Goal: Task Accomplishment & Management: Manage account settings

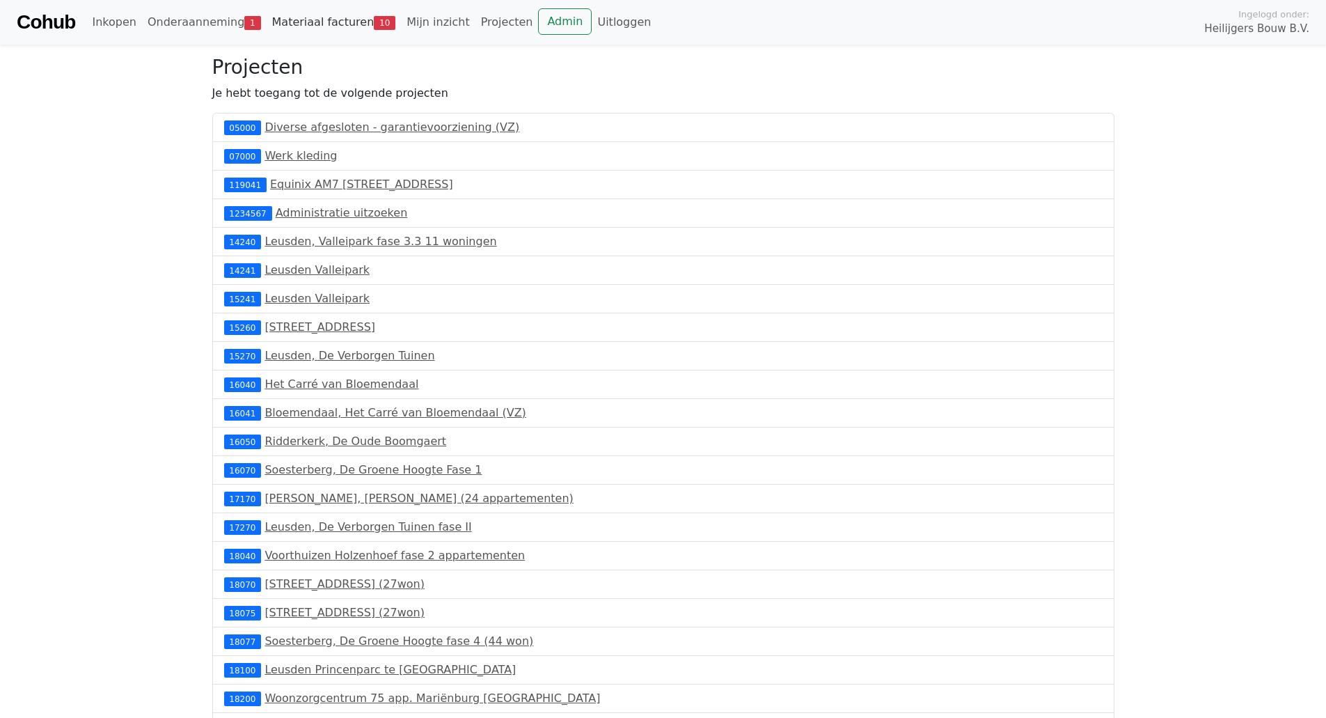
click at [331, 18] on link "Materiaal facturen 10" at bounding box center [334, 22] width 135 height 28
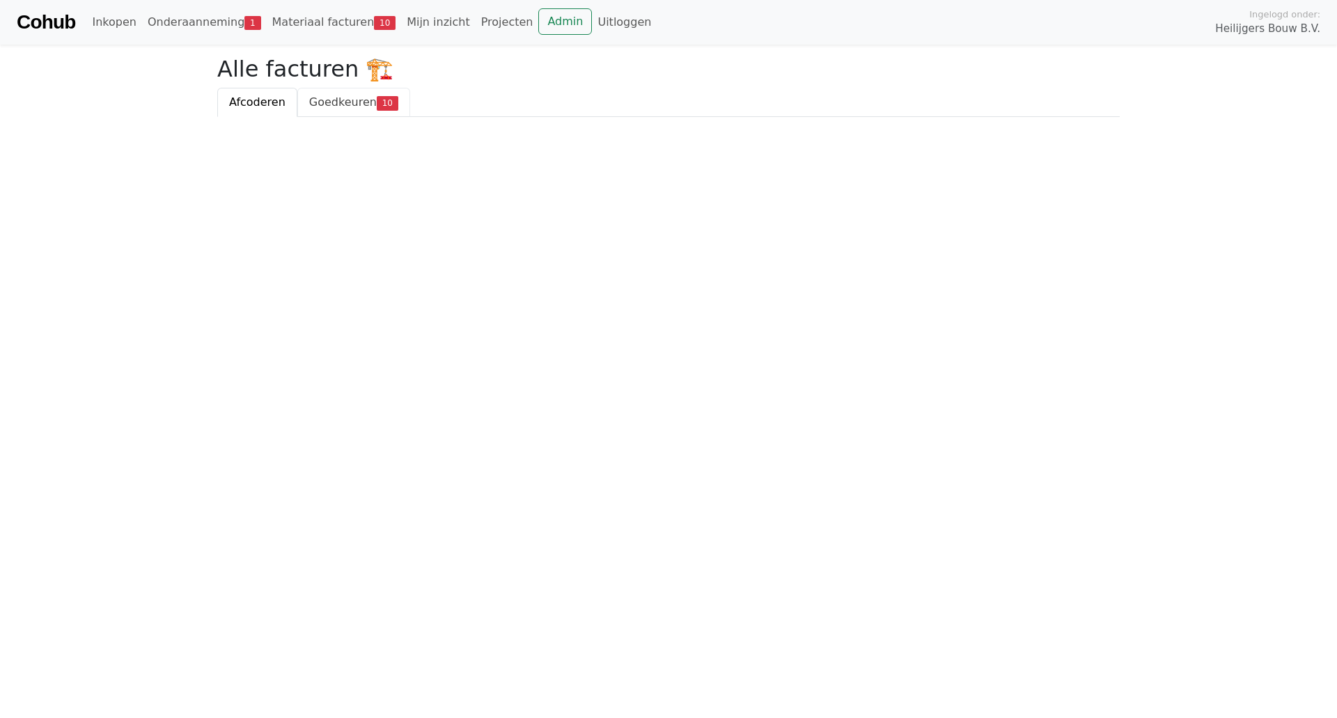
click at [335, 97] on span "Goedkeuren" at bounding box center [343, 101] width 68 height 13
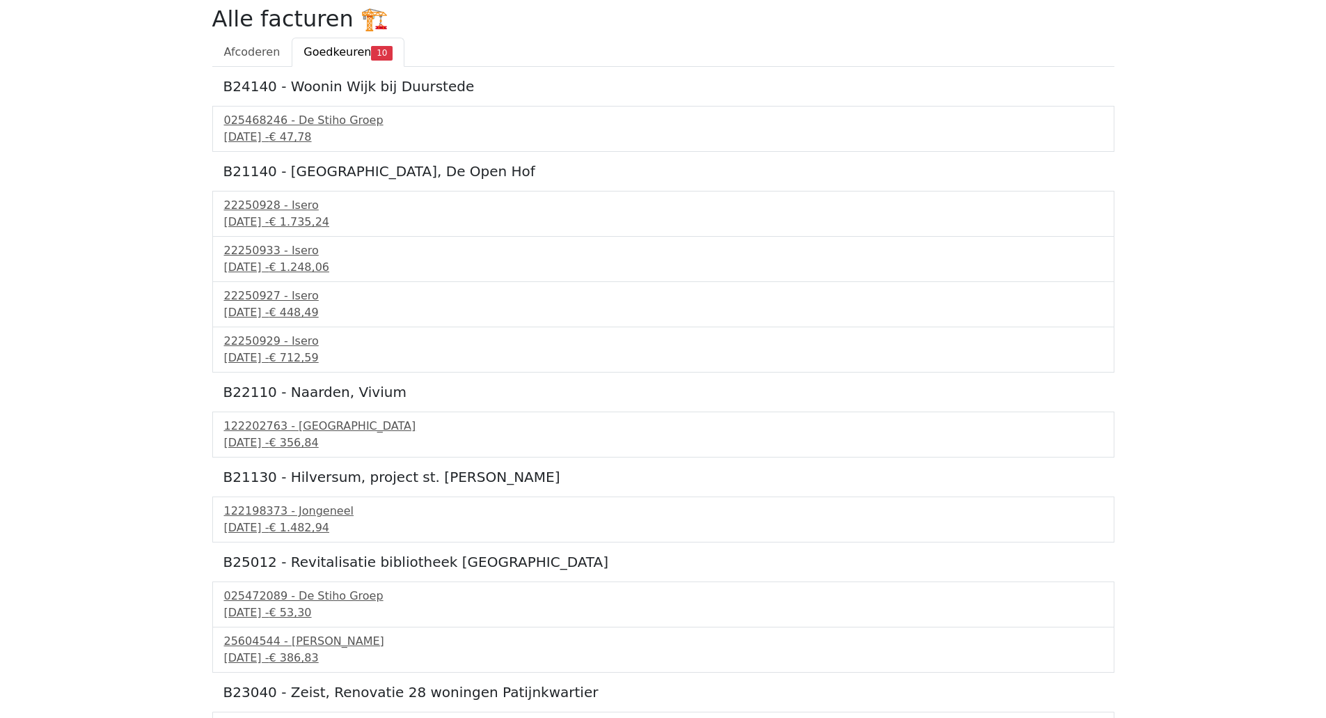
scroll to position [90, 0]
